Goal: Book appointment/travel/reservation

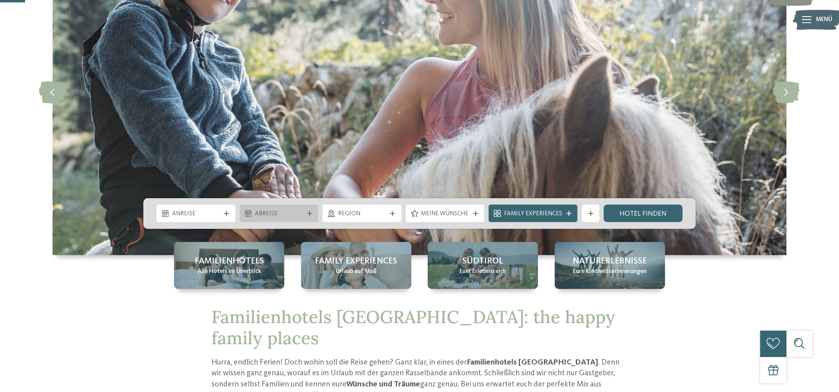
scroll to position [117, 0]
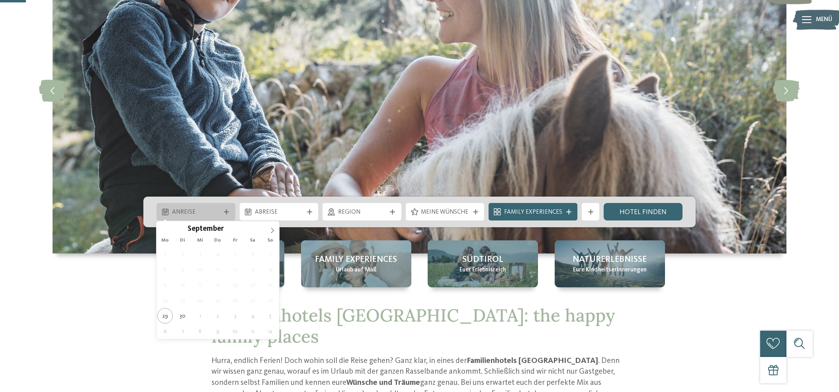
click at [211, 211] on span "Anreise" at bounding box center [196, 212] width 48 height 9
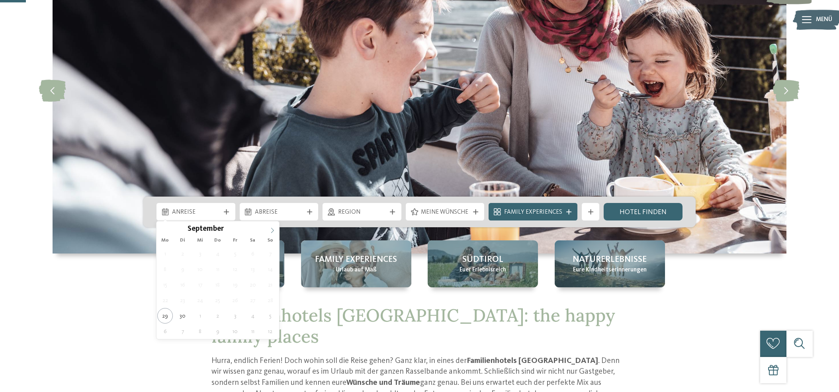
click at [273, 227] on span at bounding box center [273, 228] width 14 height 14
type input "****"
click at [273, 227] on span at bounding box center [273, 228] width 14 height 14
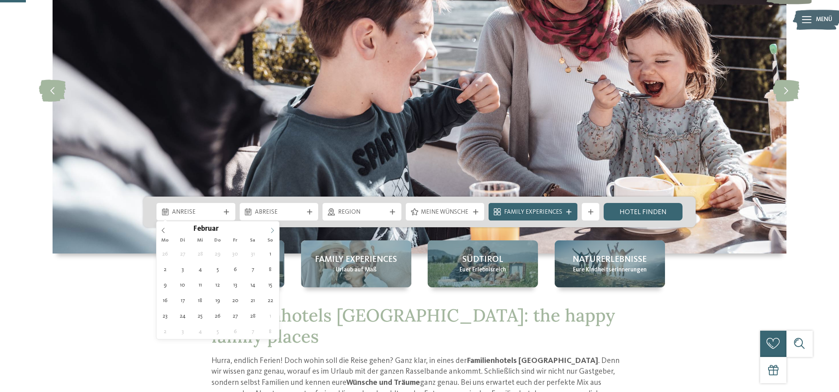
click at [273, 227] on span at bounding box center [273, 228] width 14 height 14
click at [273, 228] on span at bounding box center [273, 228] width 14 height 14
click at [273, 228] on icon at bounding box center [273, 231] width 6 height 6
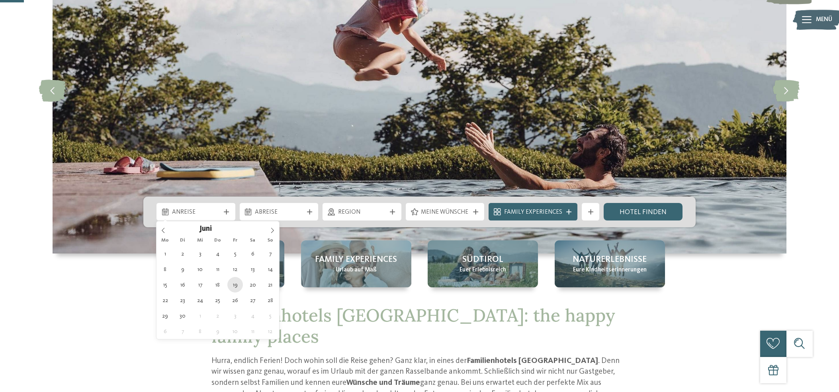
type div "[DATE]"
type input "****"
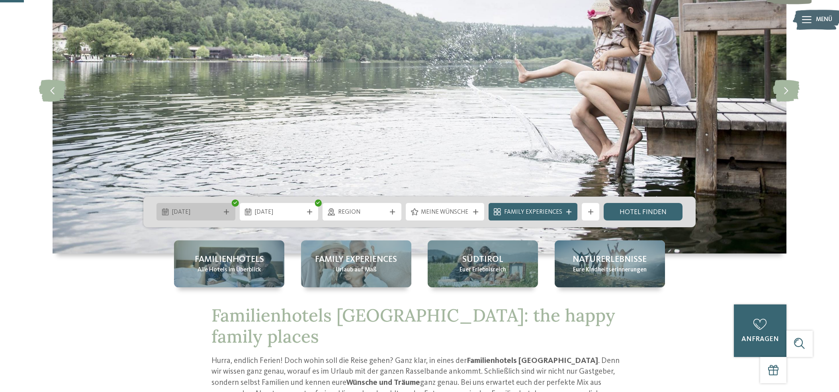
click at [197, 207] on div "[DATE]" at bounding box center [196, 212] width 53 height 10
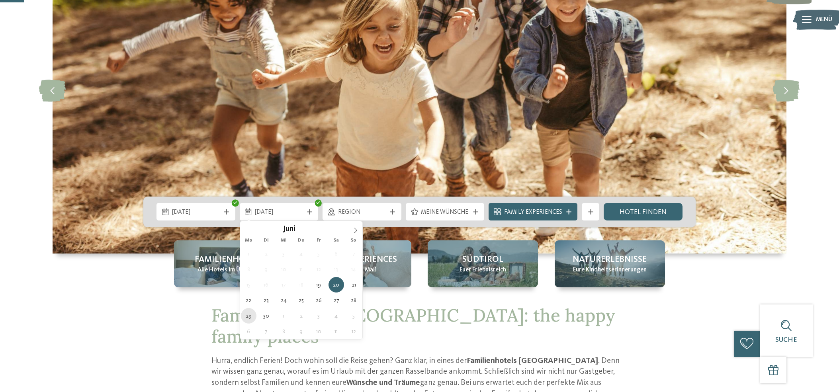
type div "[DATE]"
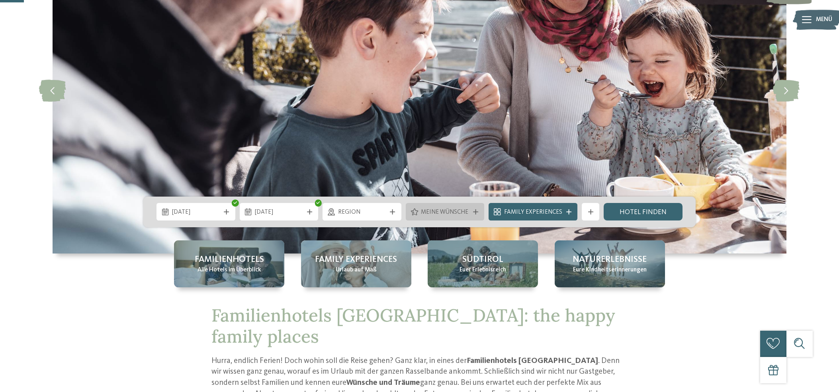
click at [447, 211] on span "Meine Wünsche" at bounding box center [445, 212] width 48 height 9
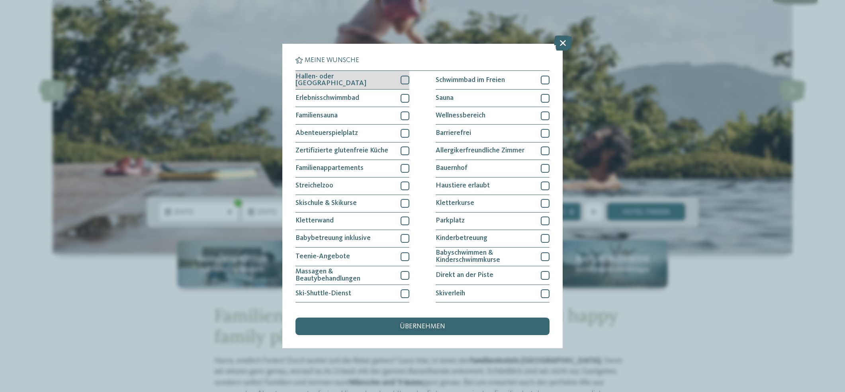
click at [402, 78] on div at bounding box center [405, 80] width 9 height 9
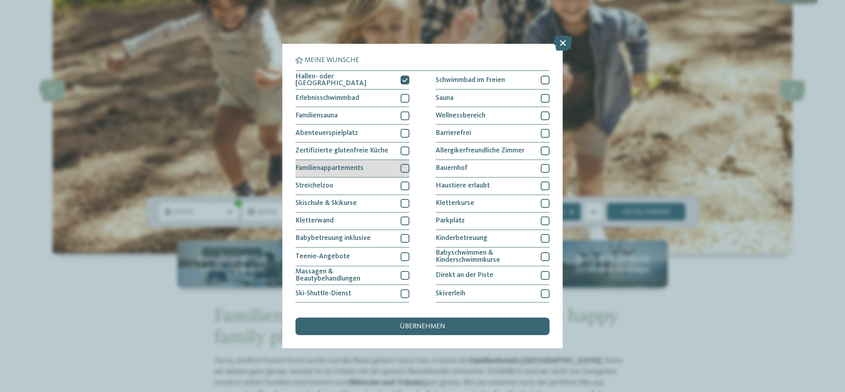
click at [406, 164] on div at bounding box center [405, 168] width 9 height 9
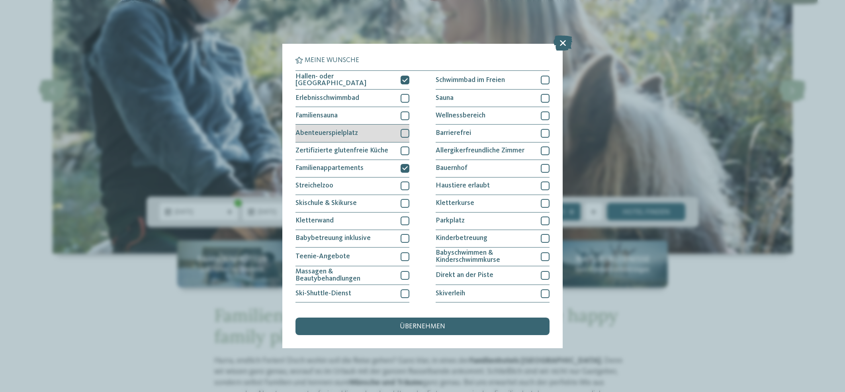
click at [402, 132] on div at bounding box center [405, 133] width 9 height 9
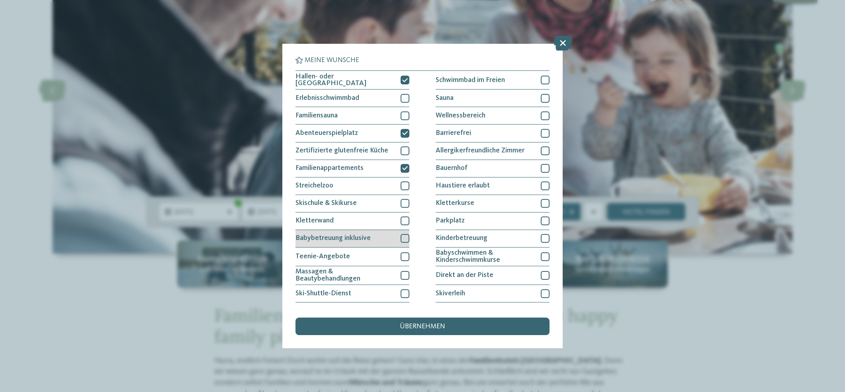
click at [405, 237] on div at bounding box center [405, 238] width 9 height 9
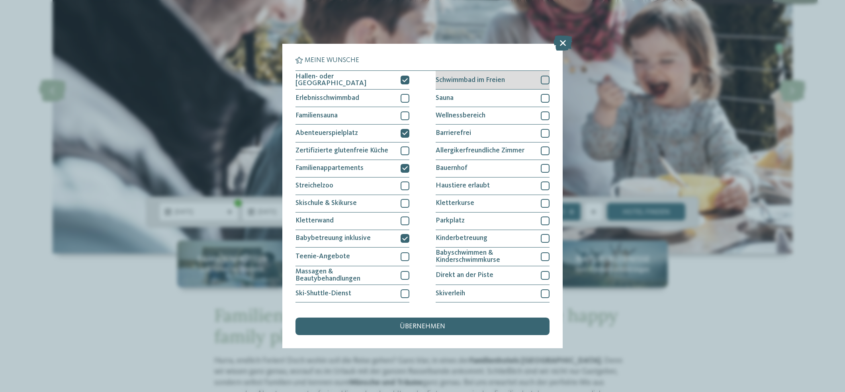
click at [542, 79] on div at bounding box center [545, 80] width 9 height 9
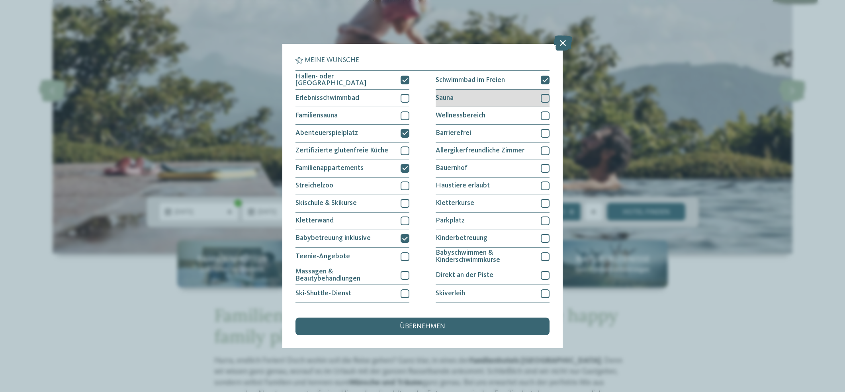
click at [542, 99] on div at bounding box center [545, 98] width 9 height 9
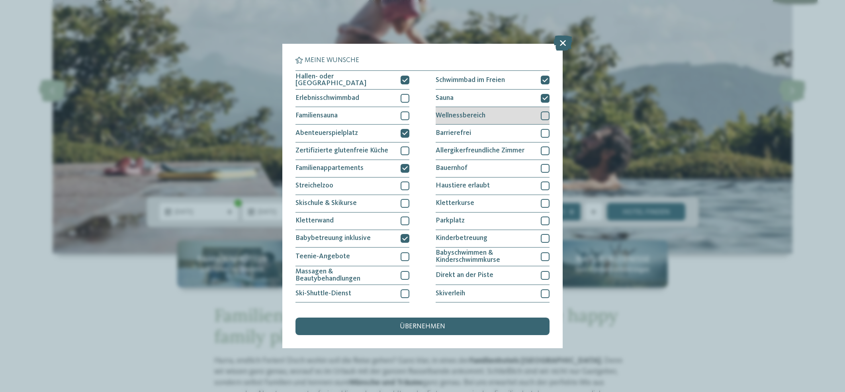
click at [541, 115] on div at bounding box center [545, 116] width 9 height 9
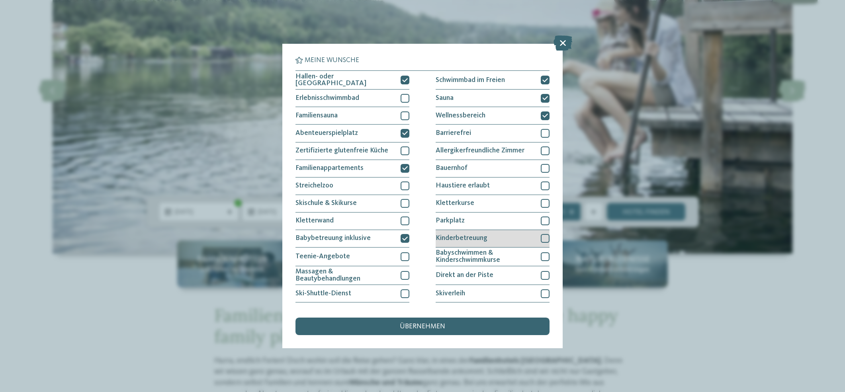
click at [541, 238] on div at bounding box center [545, 238] width 9 height 9
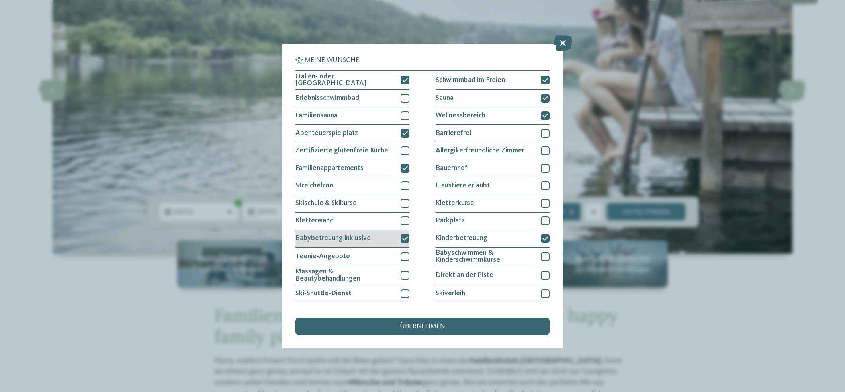
click at [406, 238] on div at bounding box center [405, 238] width 9 height 9
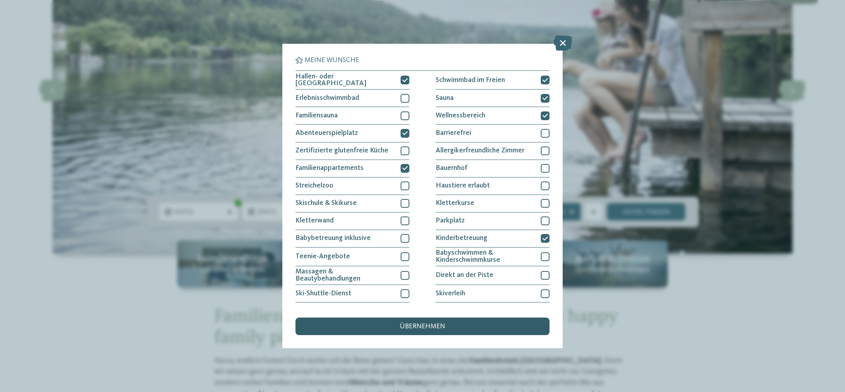
click at [453, 329] on div "übernehmen" at bounding box center [423, 327] width 254 height 18
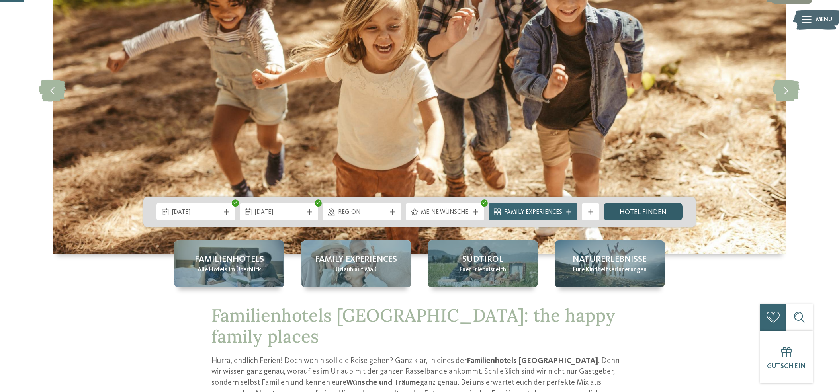
click at [640, 208] on link "Hotel finden" at bounding box center [643, 212] width 79 height 18
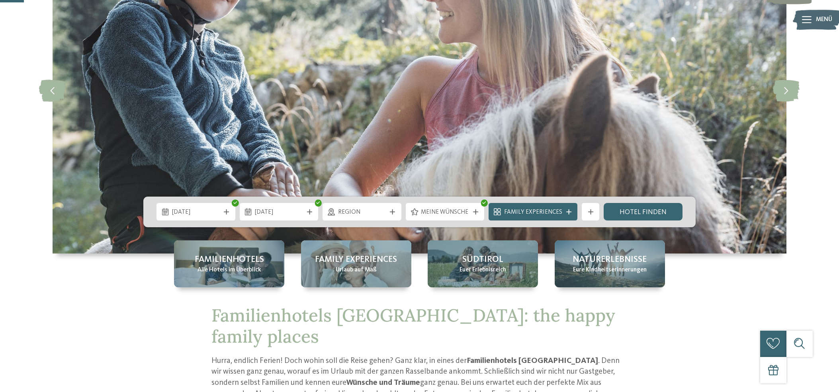
click at [455, 215] on span "Meine Wünsche" at bounding box center [445, 212] width 48 height 9
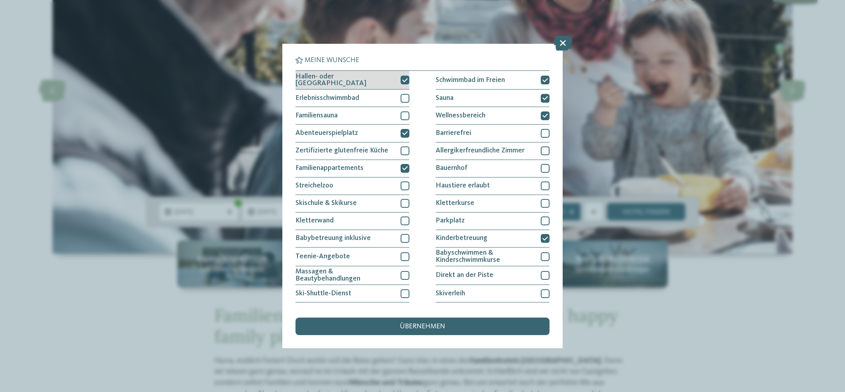
click at [403, 82] on div at bounding box center [405, 80] width 9 height 9
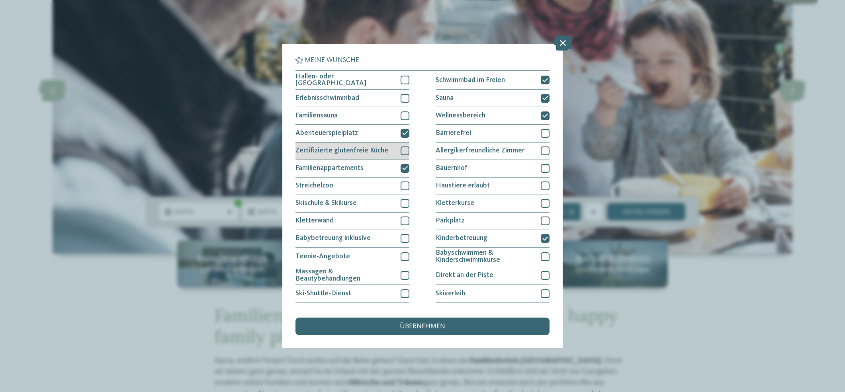
drag, startPoint x: 404, startPoint y: 132, endPoint x: 402, endPoint y: 155, distance: 22.4
click at [404, 133] on icon at bounding box center [405, 133] width 6 height 5
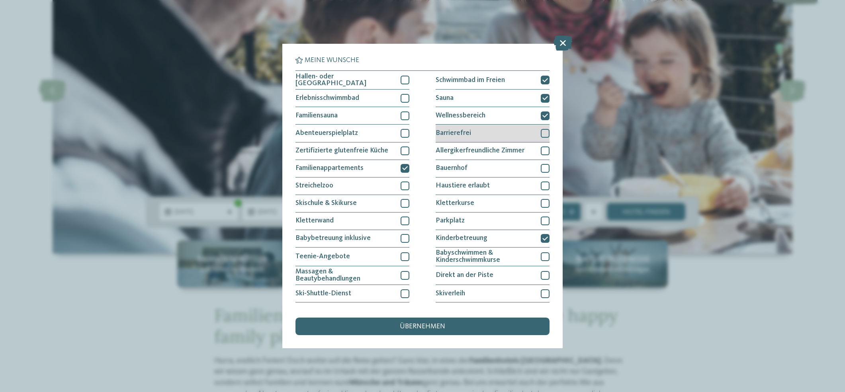
drag, startPoint x: 404, startPoint y: 168, endPoint x: 474, endPoint y: 128, distance: 79.9
click at [413, 165] on div "Hallen- oder [GEOGRAPHIC_DATA] Schwimmbad im Freien Erlebnisschwimmbad" at bounding box center [423, 221] width 254 height 302
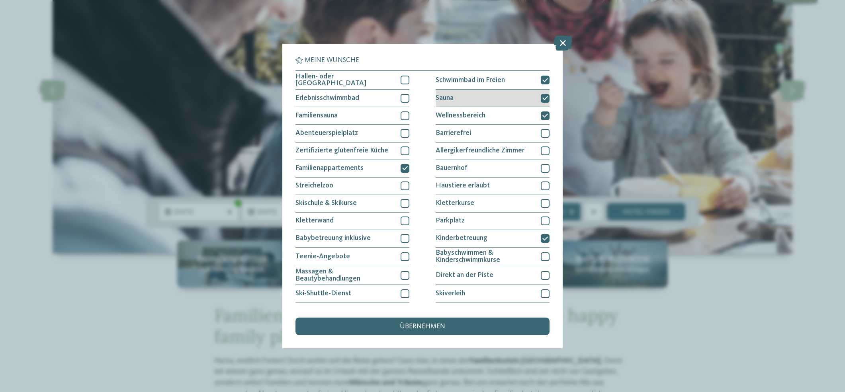
drag, startPoint x: 540, startPoint y: 79, endPoint x: 540, endPoint y: 89, distance: 10.0
click at [542, 79] on icon at bounding box center [545, 80] width 6 height 5
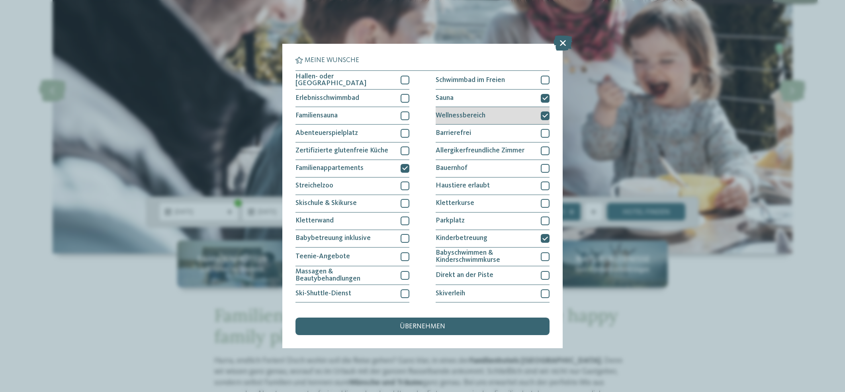
drag, startPoint x: 540, startPoint y: 97, endPoint x: 540, endPoint y: 108, distance: 11.2
click at [542, 99] on icon at bounding box center [545, 98] width 6 height 5
drag, startPoint x: 539, startPoint y: 114, endPoint x: 547, endPoint y: 151, distance: 38.6
click at [541, 118] on div at bounding box center [545, 116] width 9 height 9
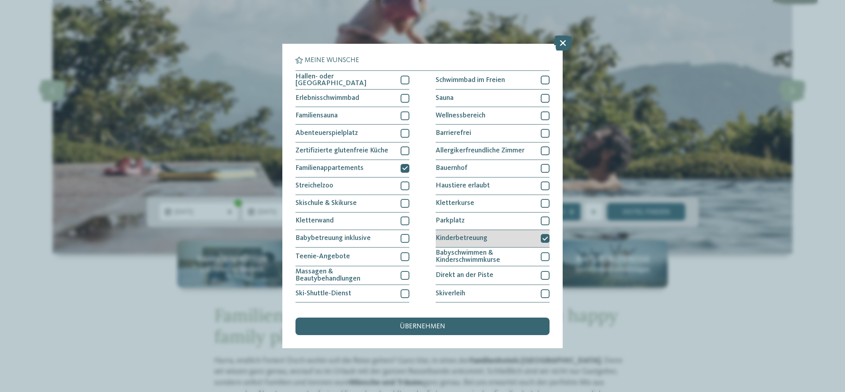
click at [542, 239] on icon at bounding box center [545, 238] width 6 height 5
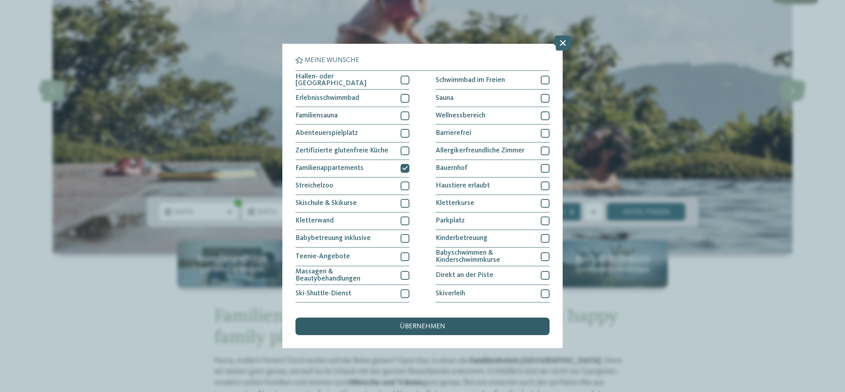
click at [485, 330] on div "übernehmen" at bounding box center [423, 327] width 254 height 18
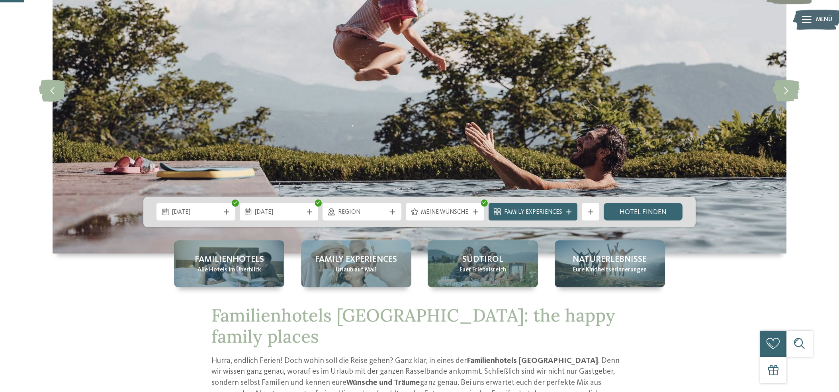
scroll to position [116, 0]
click at [653, 223] on div "[DATE] [DATE]" at bounding box center [419, 212] width 552 height 31
click at [651, 217] on link "Hotel finden" at bounding box center [643, 213] width 79 height 18
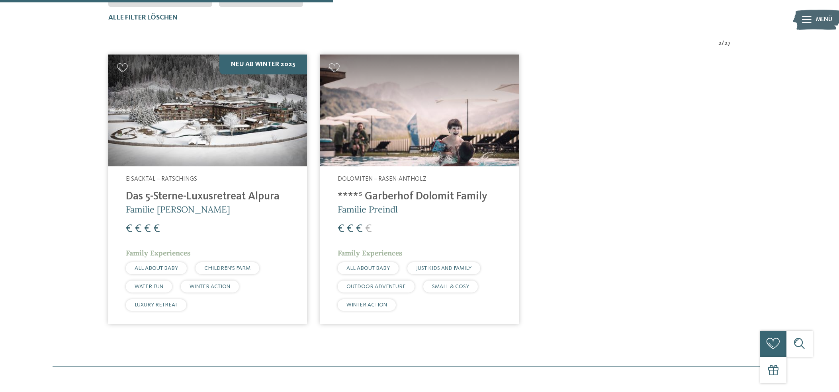
scroll to position [314, 0]
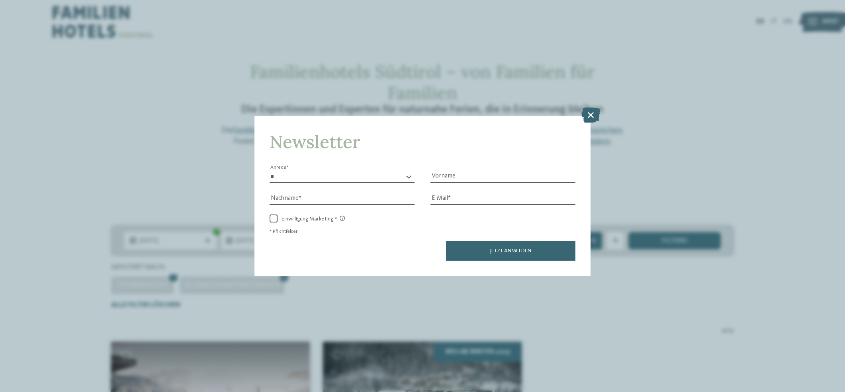
click at [592, 115] on icon at bounding box center [590, 115] width 19 height 15
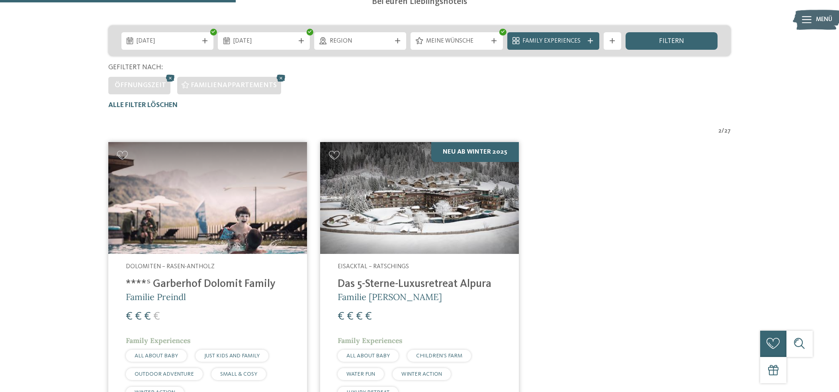
scroll to position [203, 0]
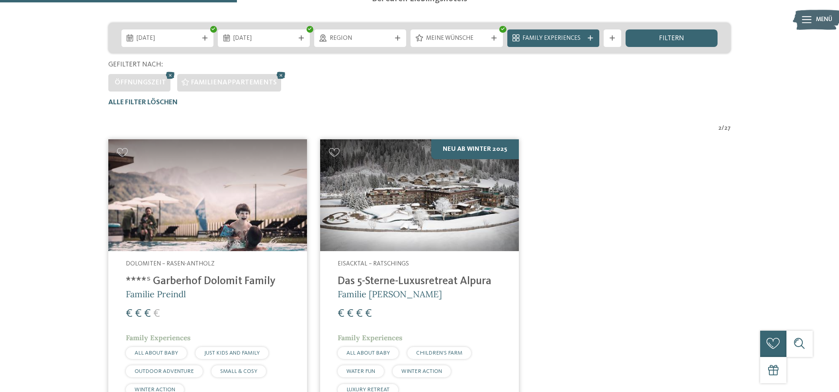
click at [170, 202] on img at bounding box center [207, 195] width 199 height 112
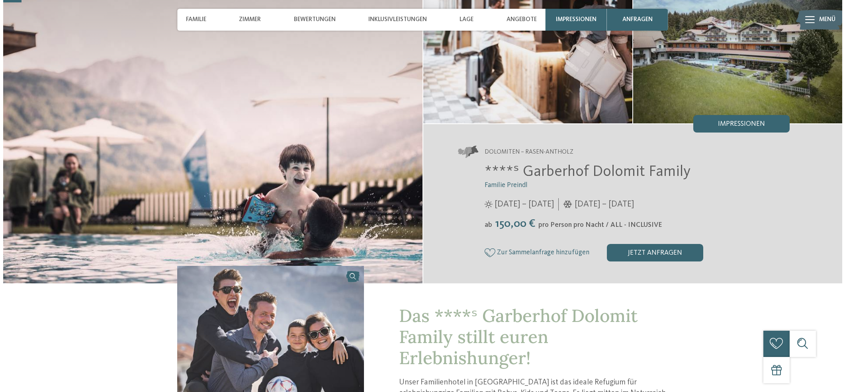
scroll to position [78, 0]
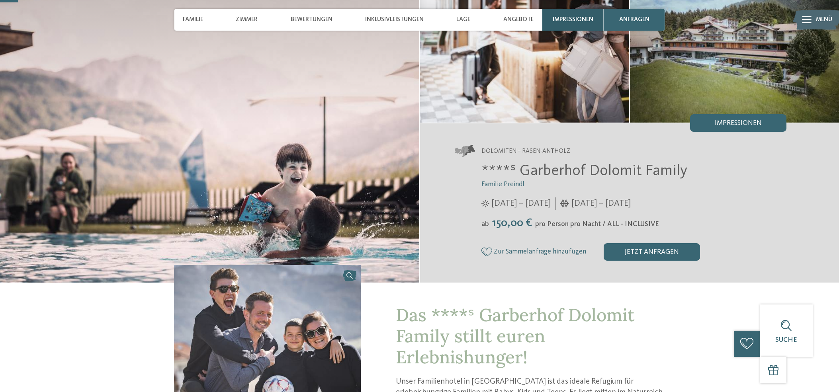
click at [577, 17] on span "Impressionen" at bounding box center [573, 19] width 41 height 7
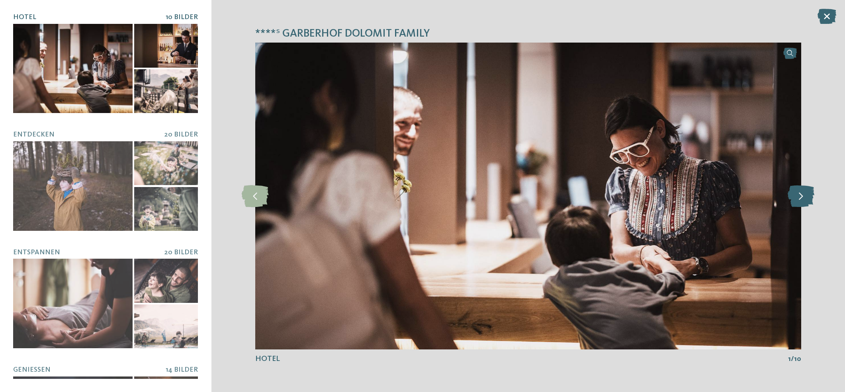
click at [803, 198] on icon at bounding box center [801, 196] width 27 height 22
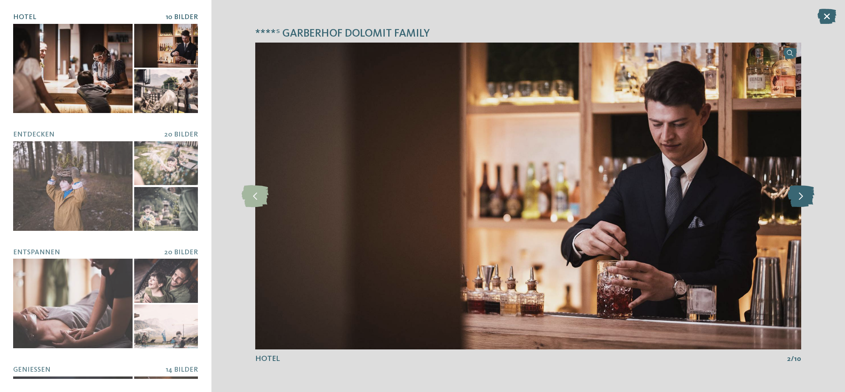
click at [802, 197] on icon at bounding box center [801, 196] width 27 height 22
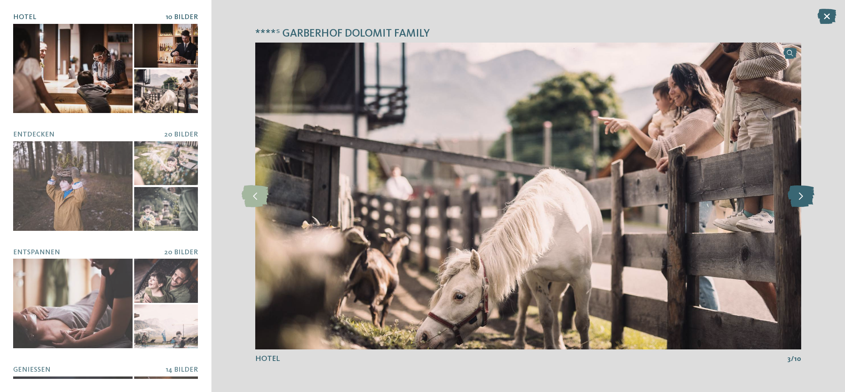
click at [802, 197] on icon at bounding box center [801, 196] width 27 height 22
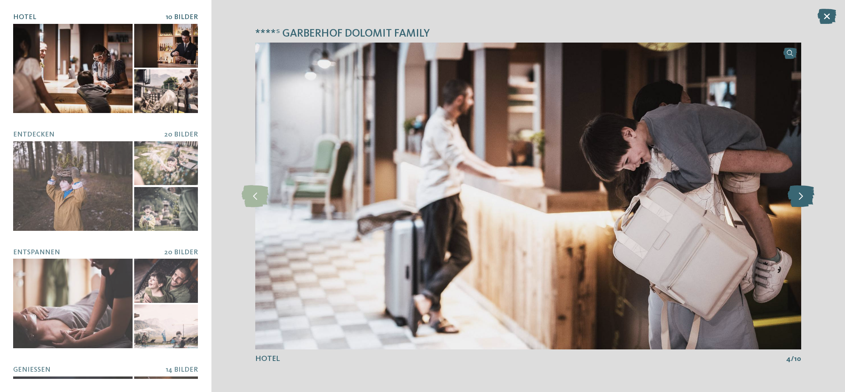
click at [802, 197] on icon at bounding box center [801, 196] width 27 height 22
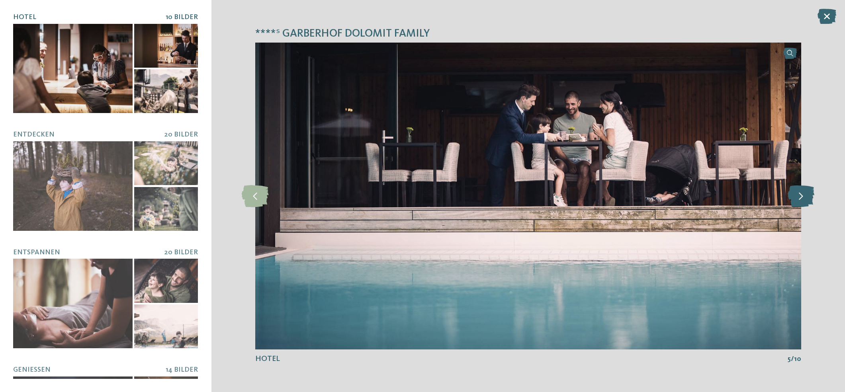
click at [802, 197] on icon at bounding box center [801, 196] width 27 height 22
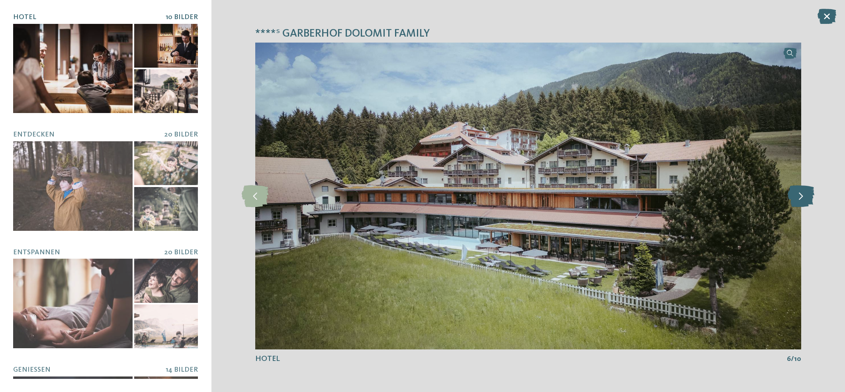
click at [802, 197] on icon at bounding box center [801, 196] width 27 height 22
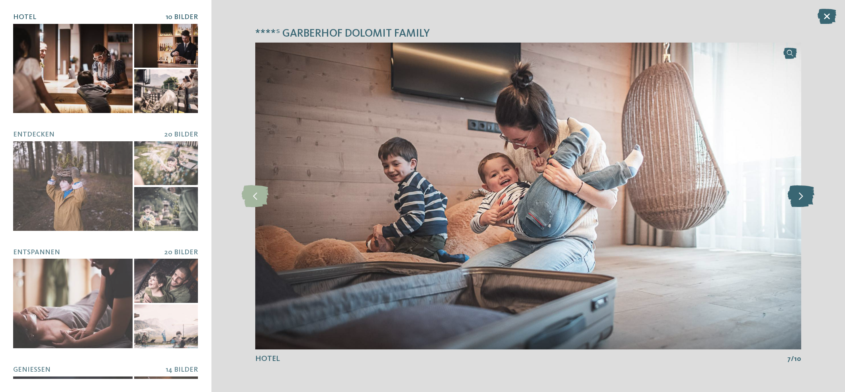
click at [802, 197] on icon at bounding box center [801, 196] width 27 height 22
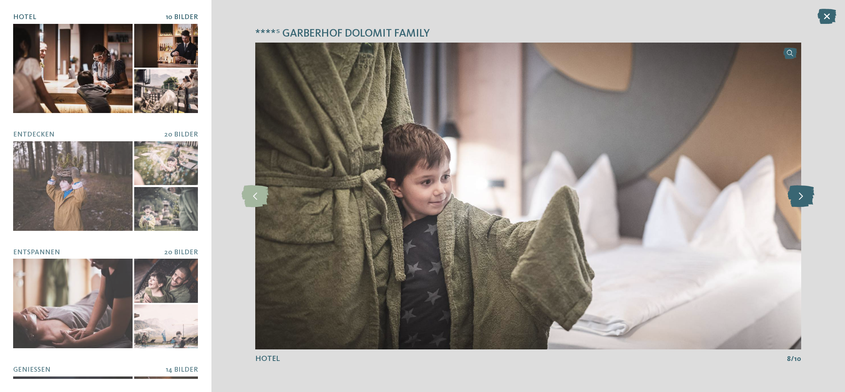
click at [802, 197] on icon at bounding box center [801, 196] width 27 height 22
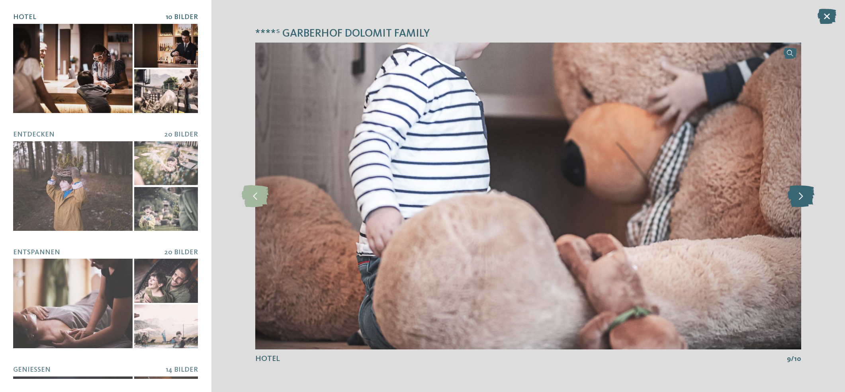
click at [803, 198] on icon at bounding box center [801, 196] width 27 height 22
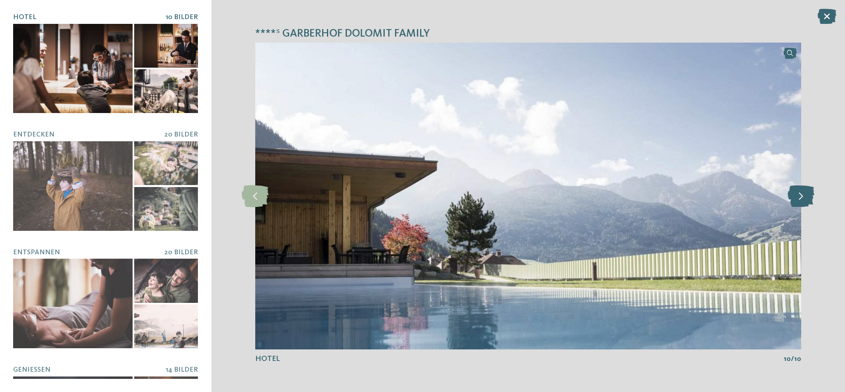
click at [804, 197] on icon at bounding box center [801, 196] width 27 height 22
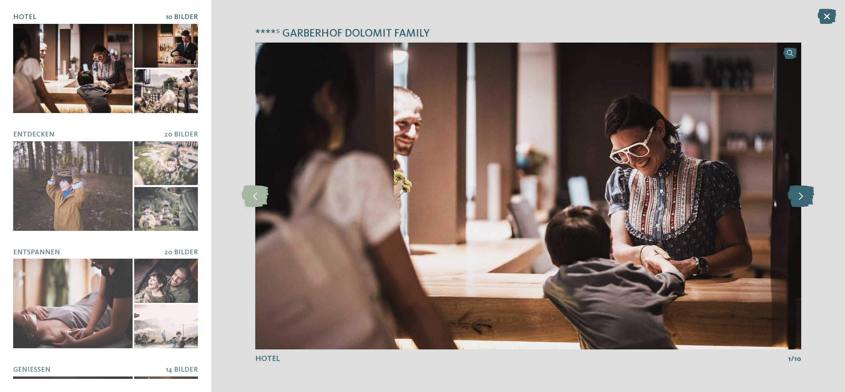
click at [804, 197] on icon at bounding box center [801, 196] width 27 height 22
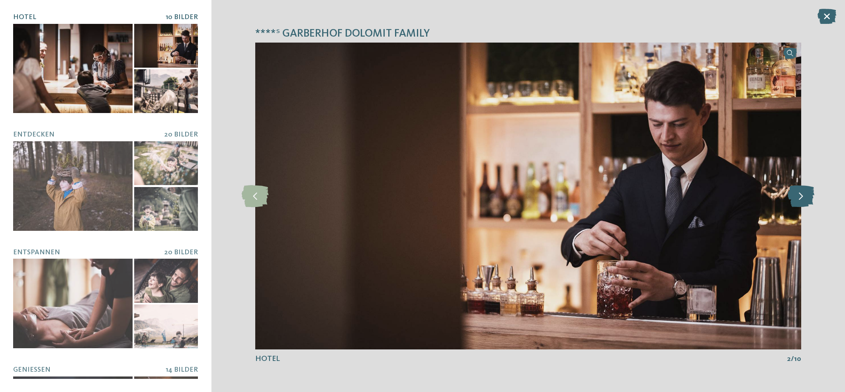
click at [804, 197] on icon at bounding box center [801, 196] width 27 height 22
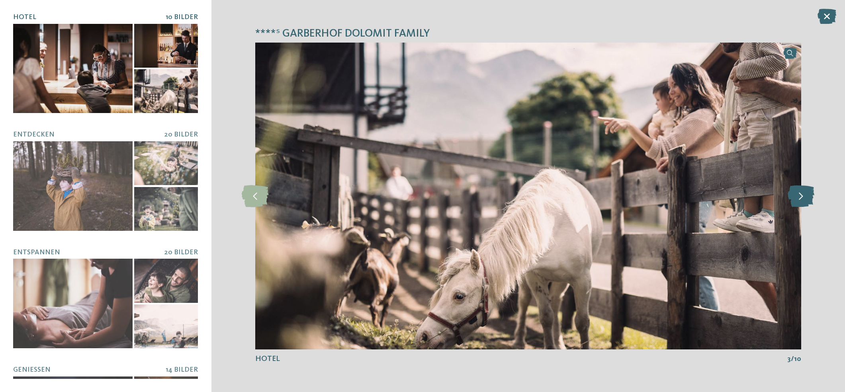
click at [804, 197] on icon at bounding box center [801, 196] width 27 height 22
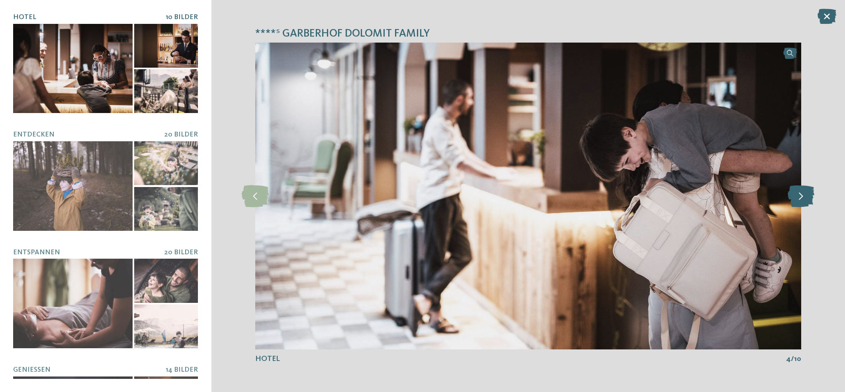
click at [804, 197] on icon at bounding box center [801, 196] width 27 height 22
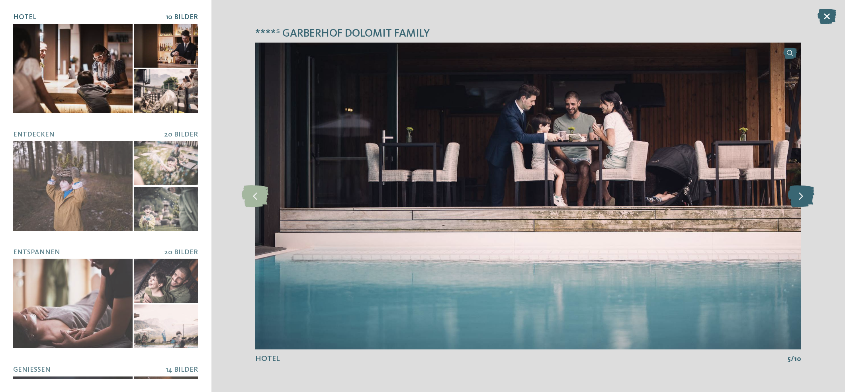
click at [804, 197] on icon at bounding box center [801, 196] width 27 height 22
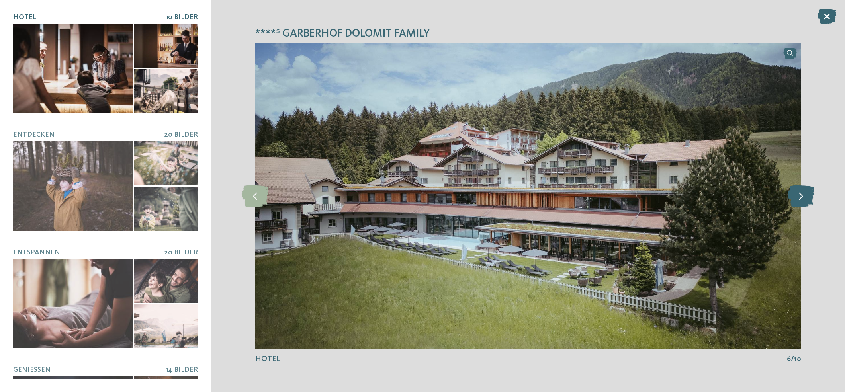
click at [804, 197] on icon at bounding box center [801, 196] width 27 height 22
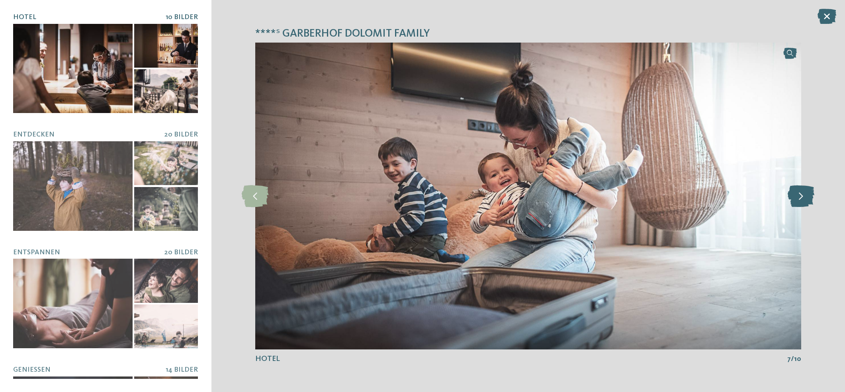
click at [804, 197] on icon at bounding box center [801, 196] width 27 height 22
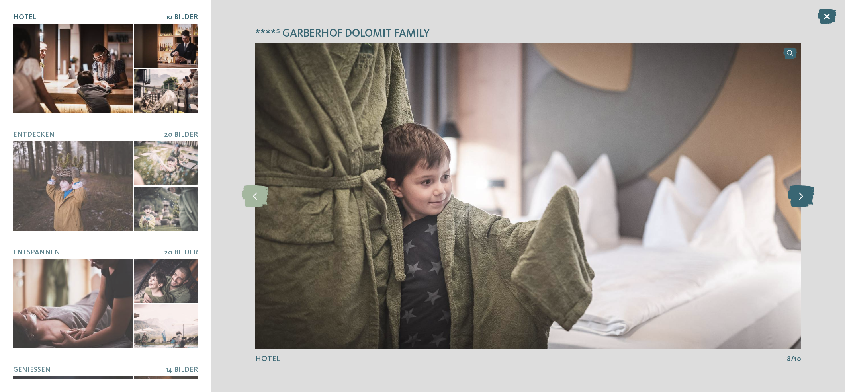
click at [804, 197] on icon at bounding box center [801, 196] width 27 height 22
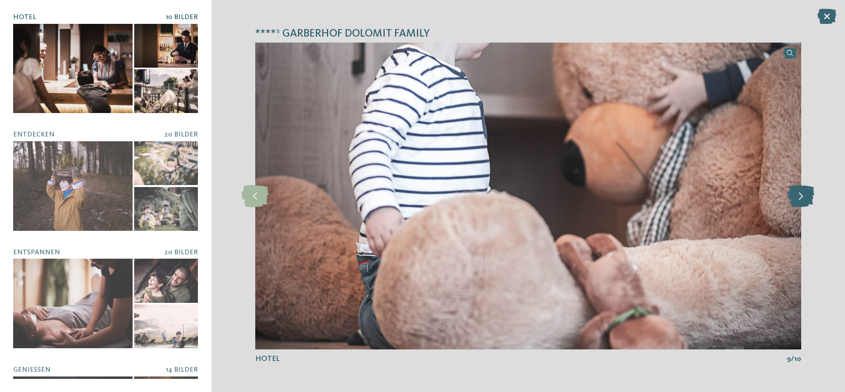
click at [804, 197] on icon at bounding box center [801, 196] width 27 height 22
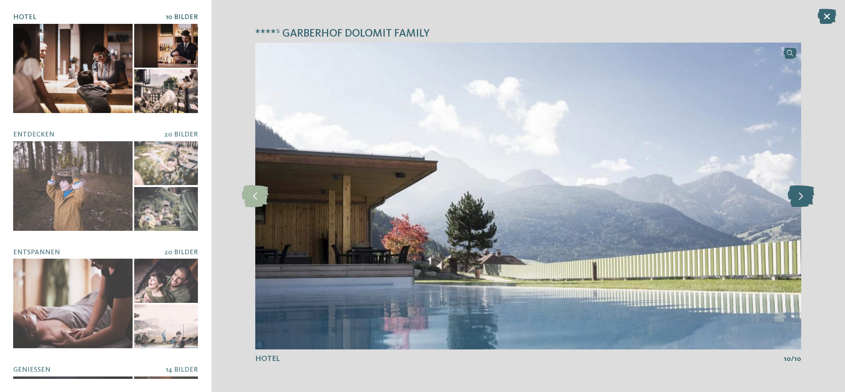
click at [804, 197] on icon at bounding box center [801, 196] width 27 height 22
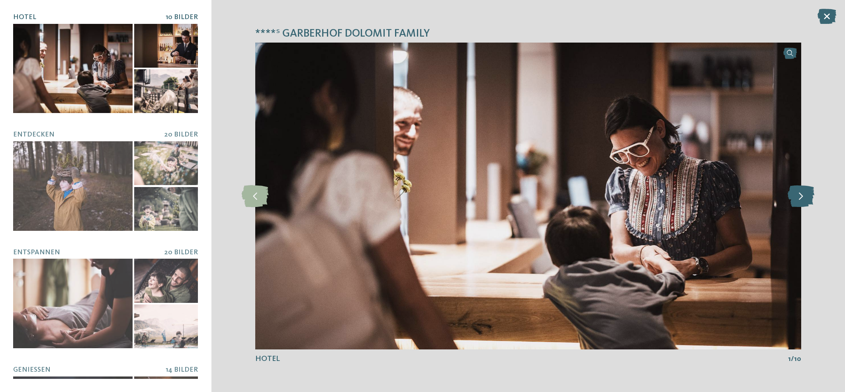
click at [804, 197] on icon at bounding box center [801, 196] width 27 height 22
